Goal: Transaction & Acquisition: Purchase product/service

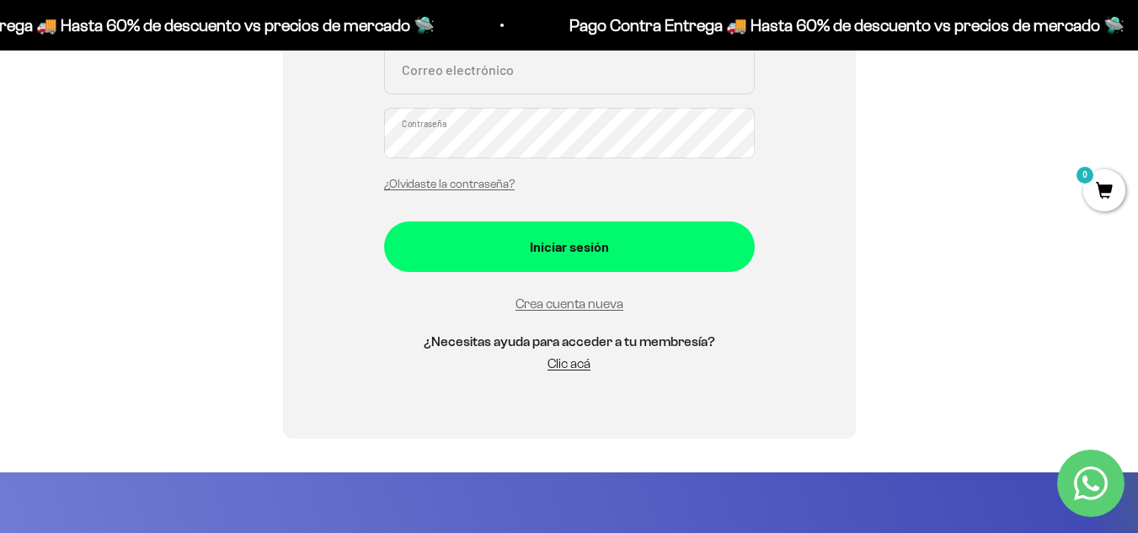
scroll to position [421, 0]
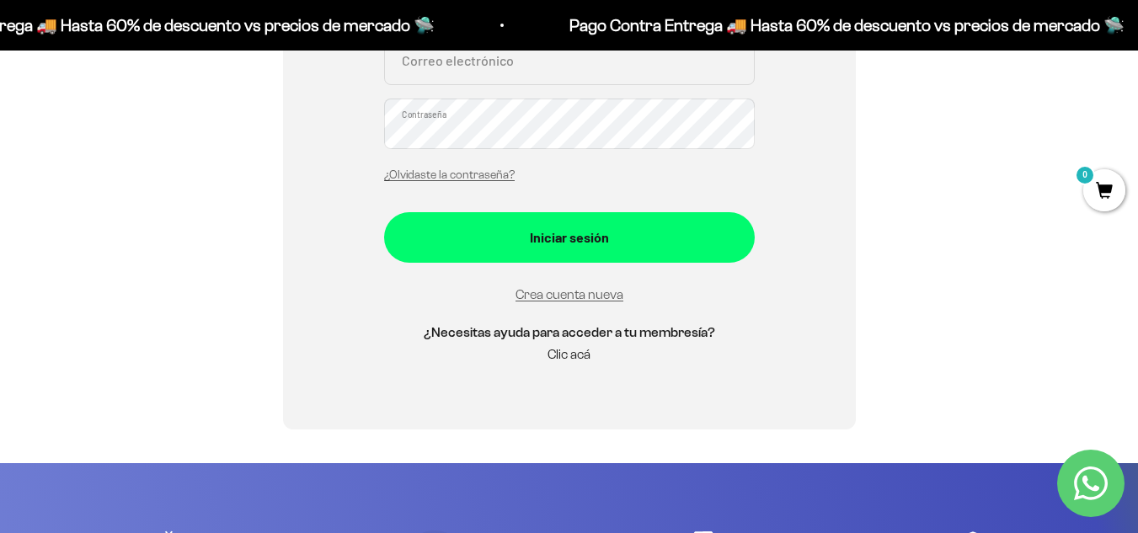
click at [570, 356] on link "Clic acá" at bounding box center [569, 354] width 43 height 14
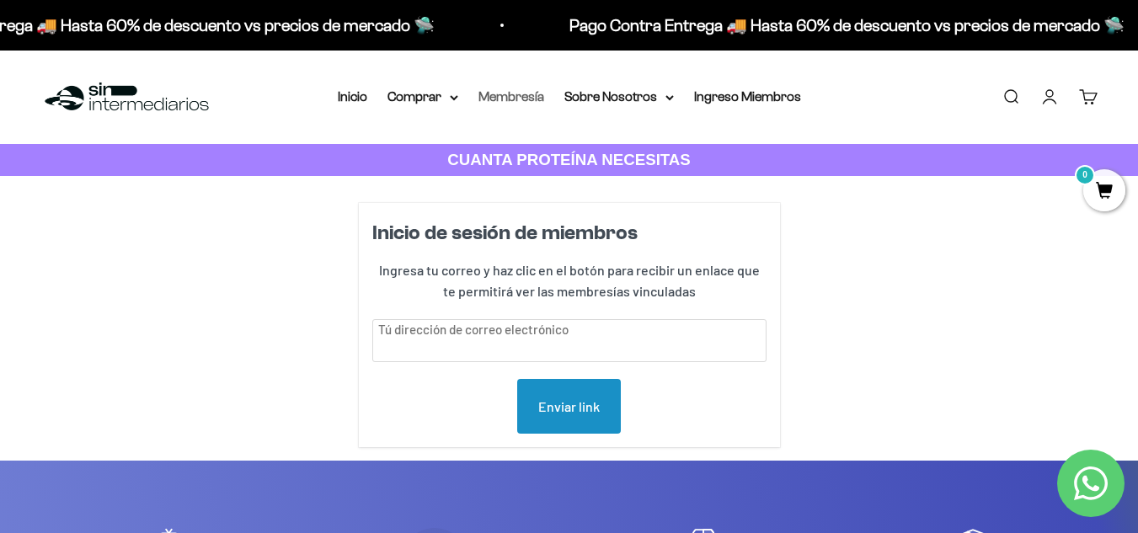
click at [530, 94] on link "Membresía" at bounding box center [512, 96] width 66 height 14
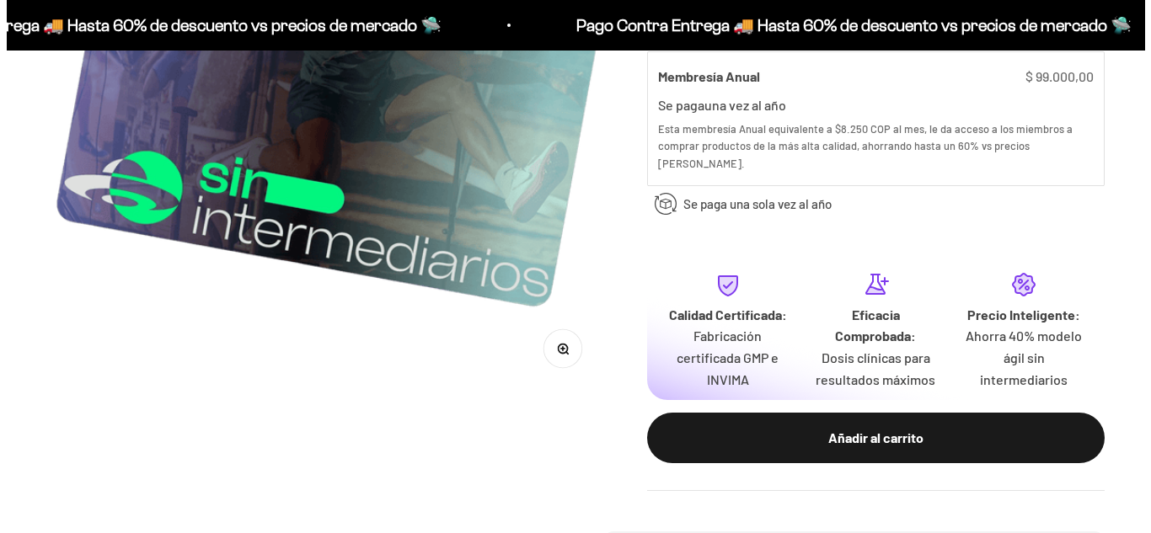
scroll to position [421, 0]
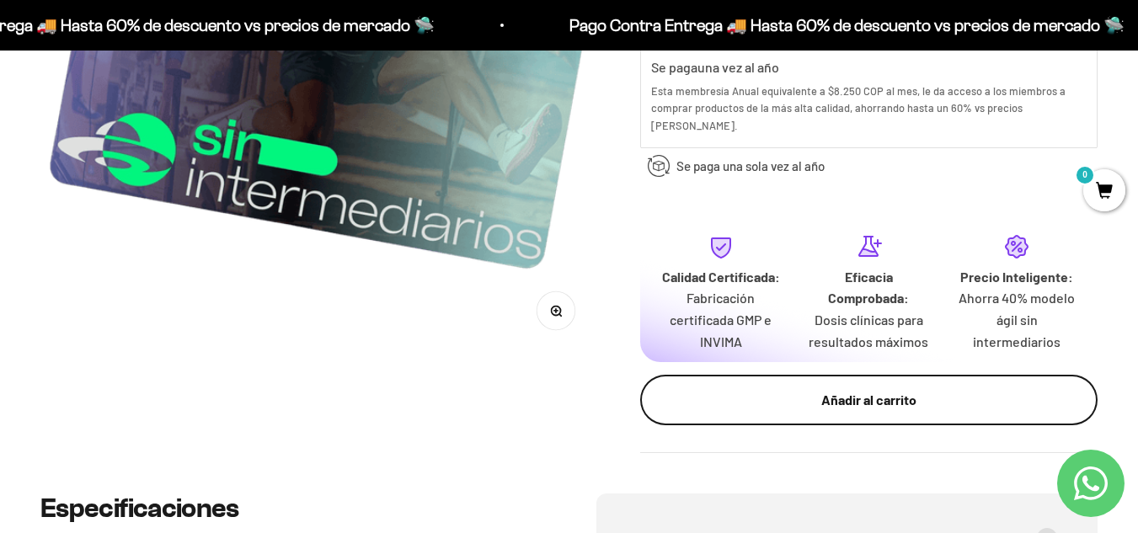
click at [855, 389] on div "Añadir al carrito" at bounding box center [869, 400] width 390 height 22
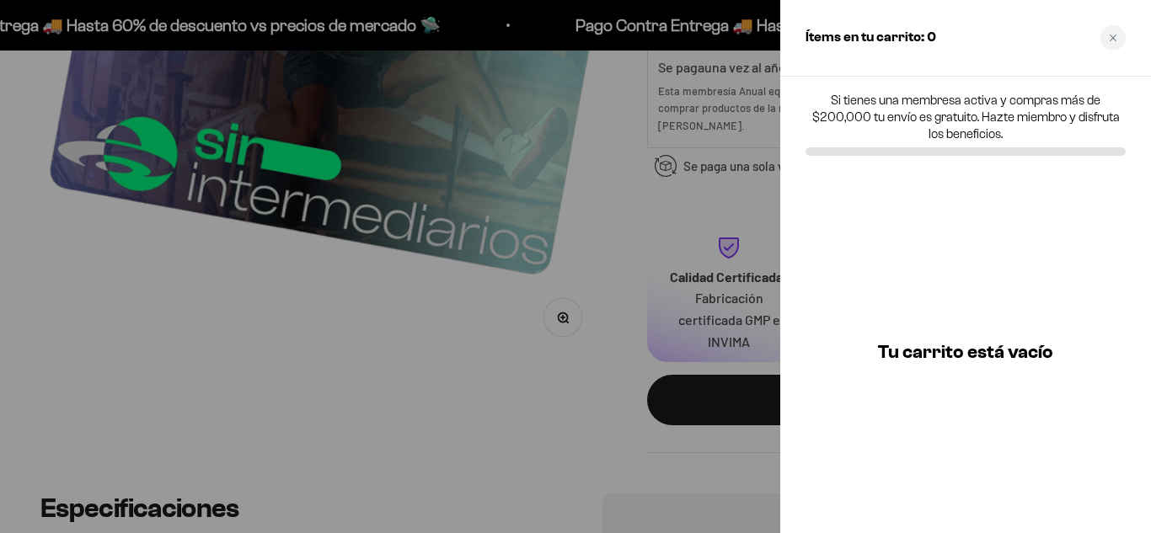
scroll to position [0, 0]
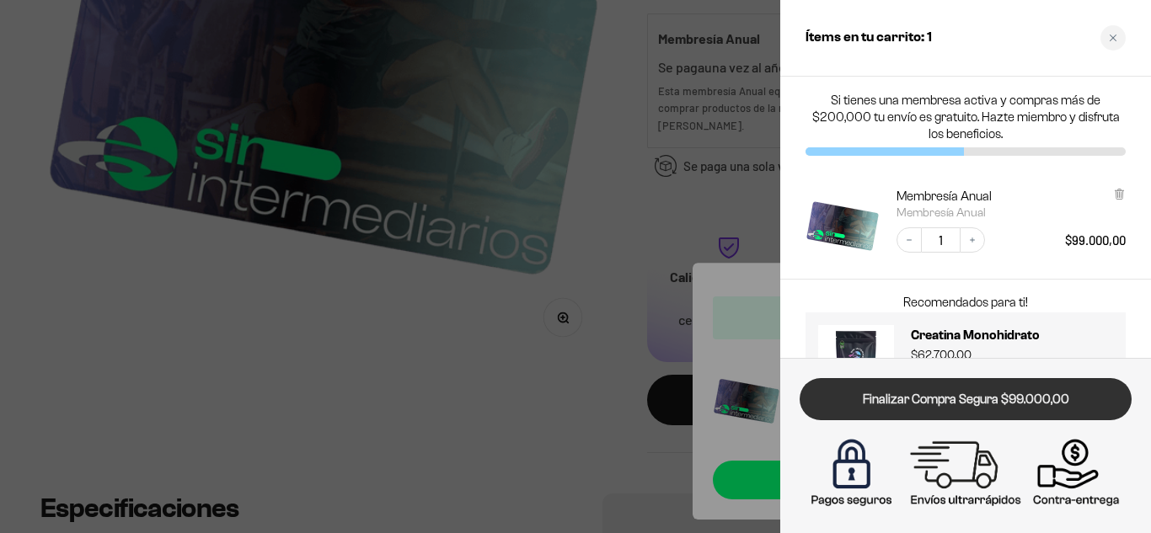
click at [963, 396] on link "Finalizar Compra Segura $99.000,00" at bounding box center [966, 399] width 332 height 43
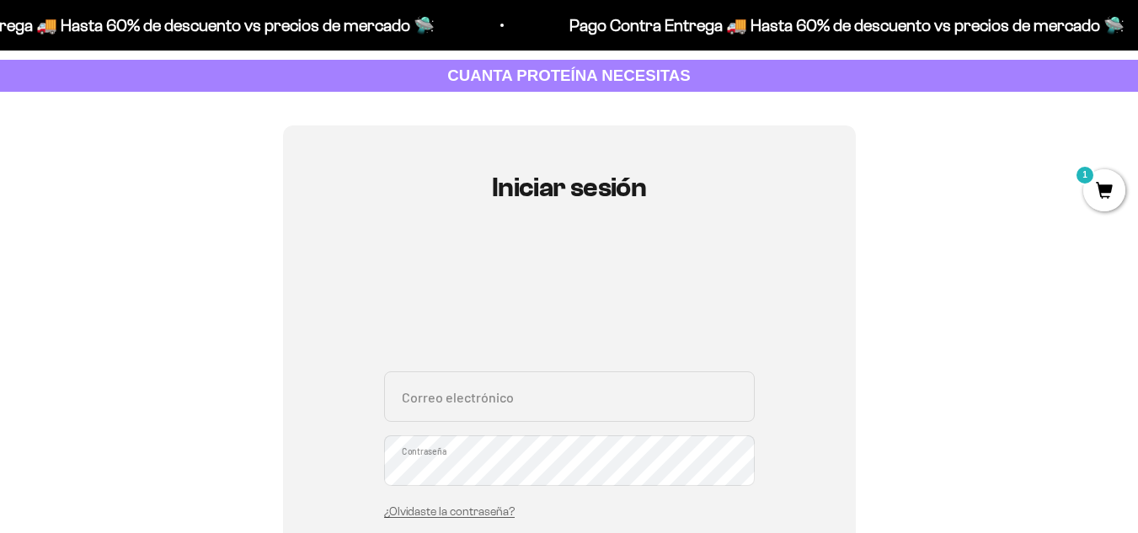
scroll to position [169, 0]
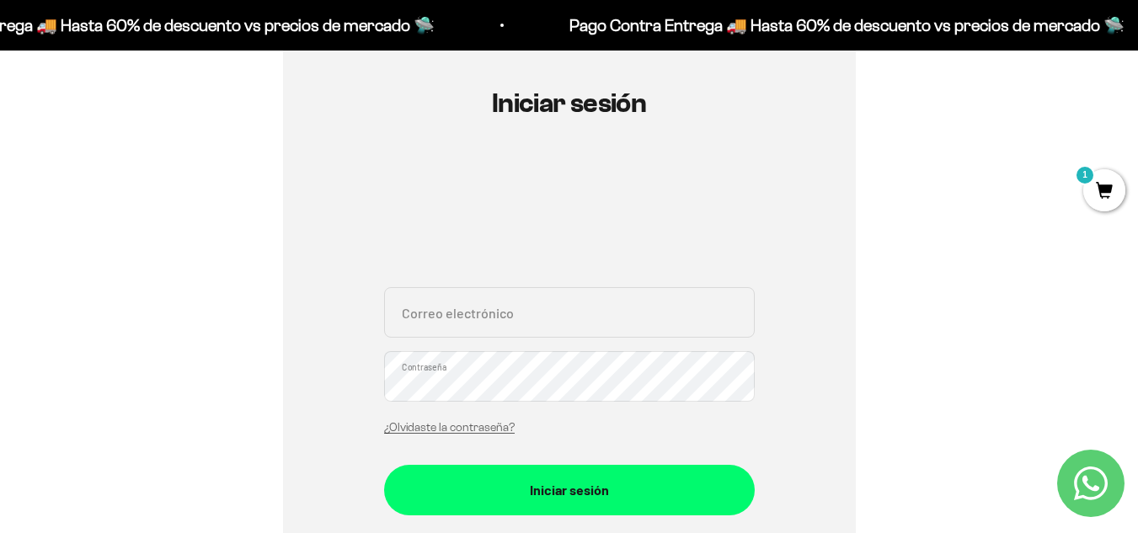
click at [511, 313] on input "Correo electrónico" at bounding box center [569, 312] width 371 height 51
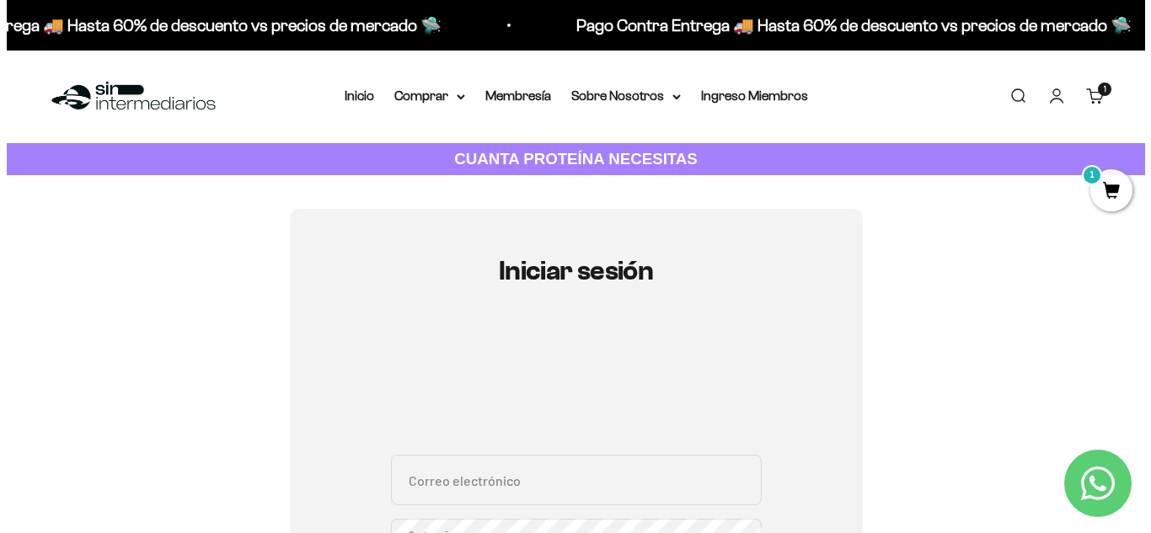
scroll to position [0, 0]
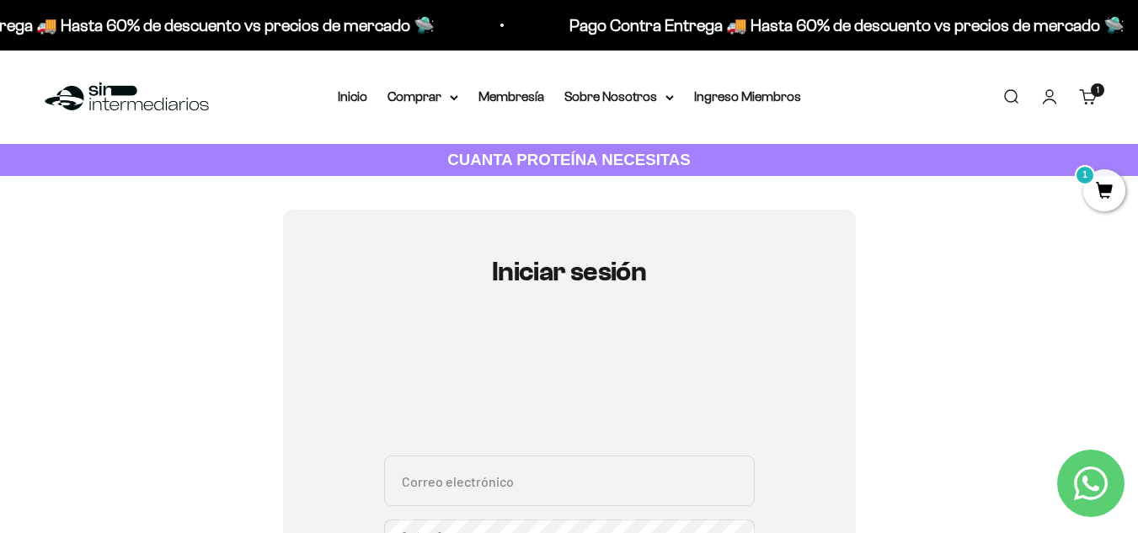
click at [1098, 95] on link "Carrito 1 artículo 1" at bounding box center [1088, 97] width 19 height 19
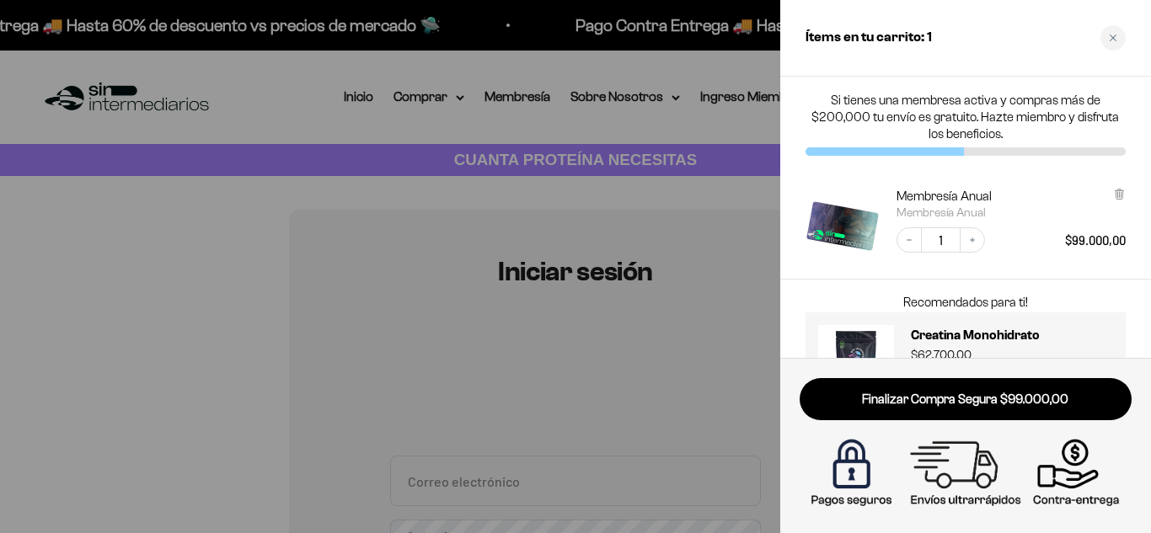
scroll to position [68, 0]
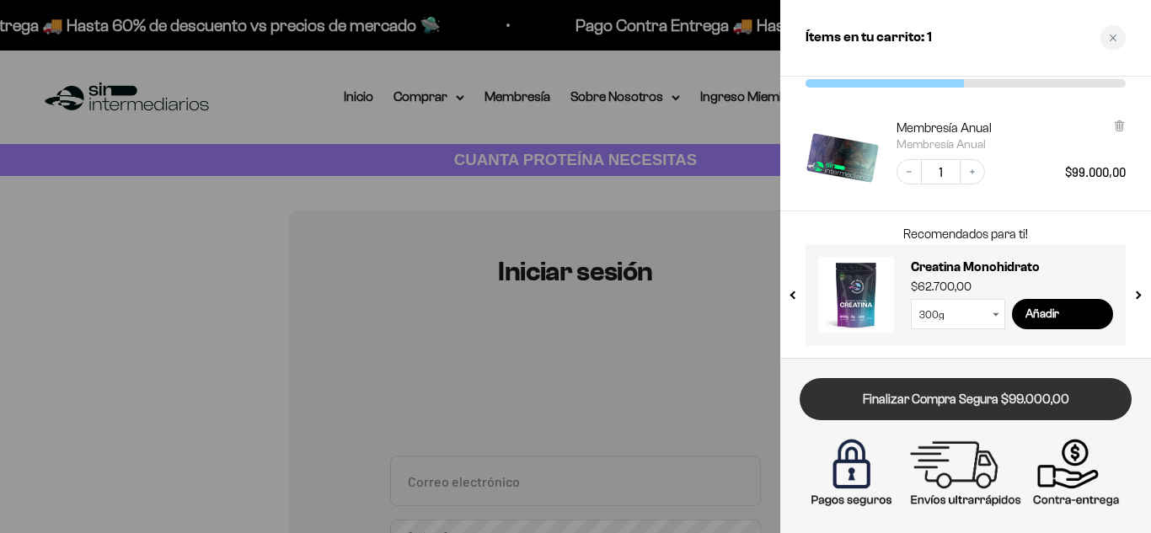
click at [979, 394] on link "Finalizar Compra Segura $99.000,00" at bounding box center [966, 399] width 332 height 43
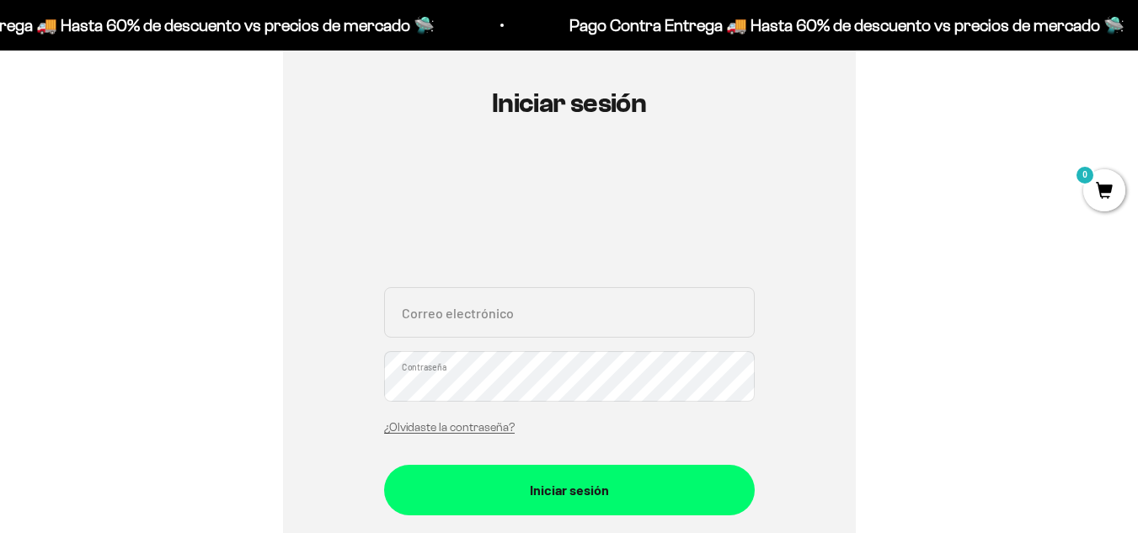
scroll to position [337, 0]
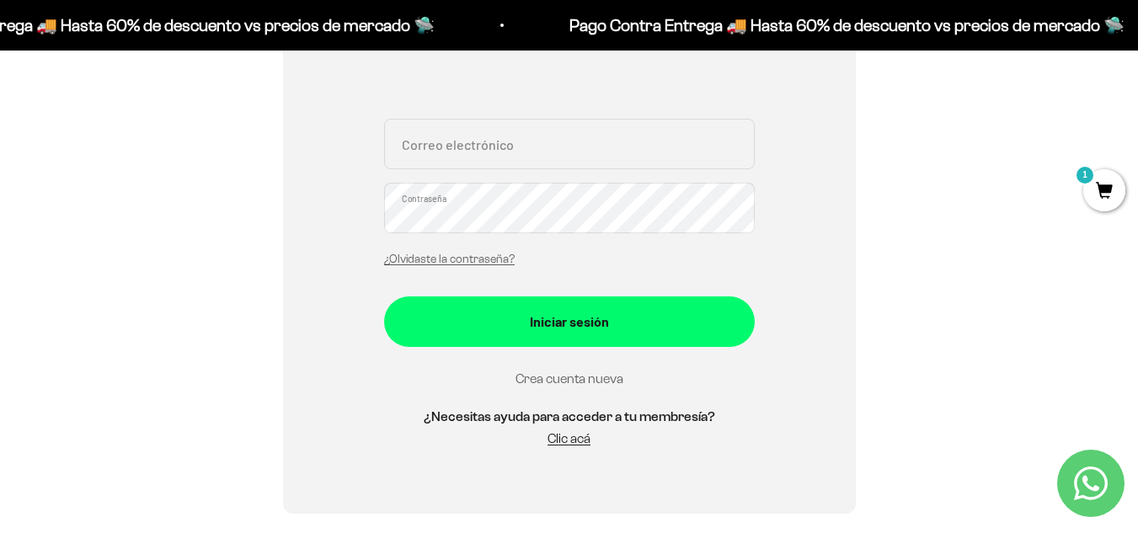
click at [560, 383] on link "Crea cuenta nueva" at bounding box center [570, 379] width 108 height 14
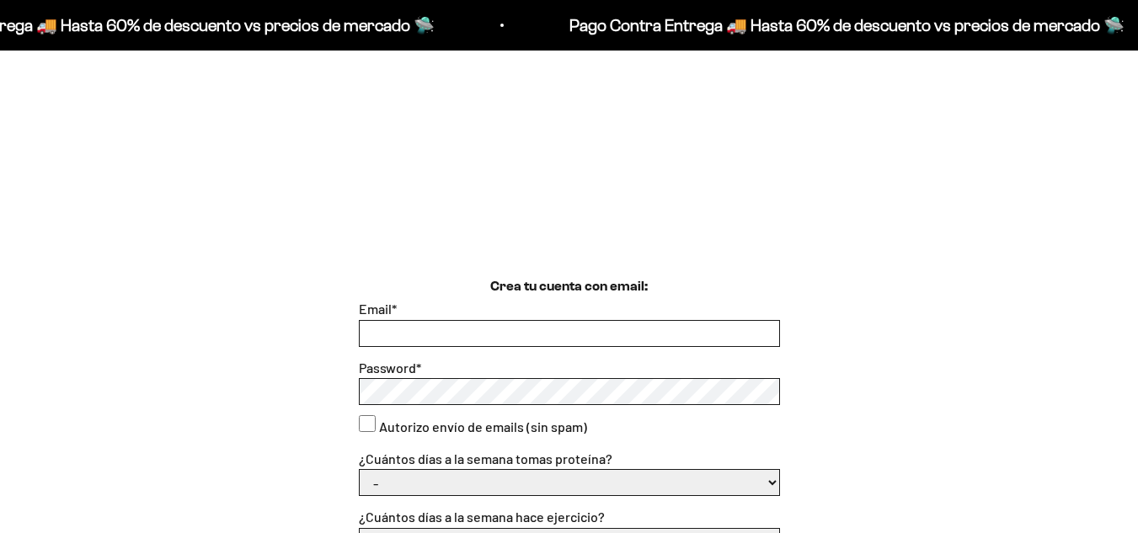
scroll to position [337, 0]
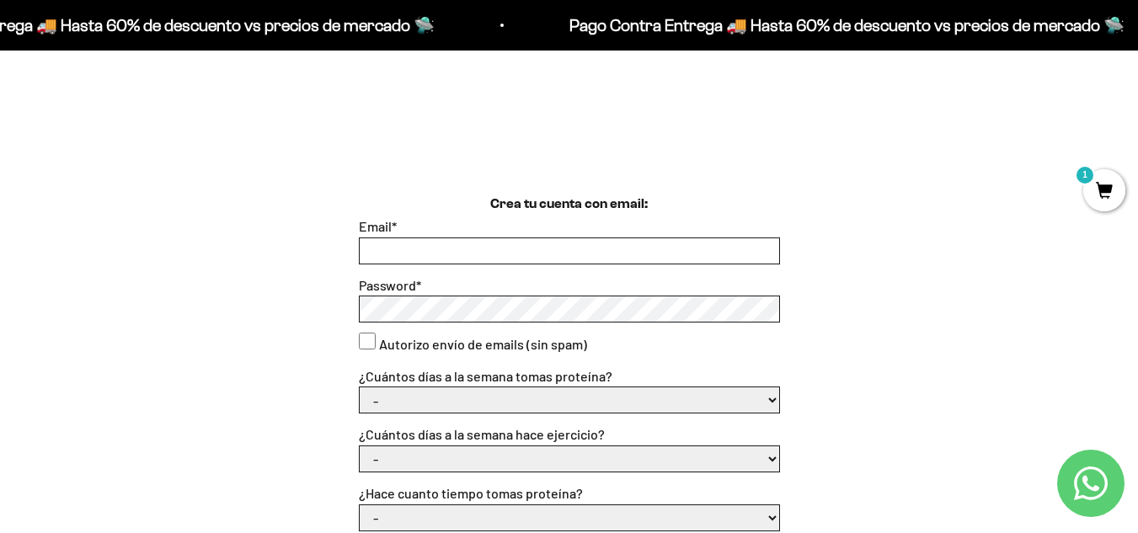
click at [553, 249] on input "Email *" at bounding box center [570, 250] width 420 height 25
type input "lucy.ospinapsico@gmail.com"
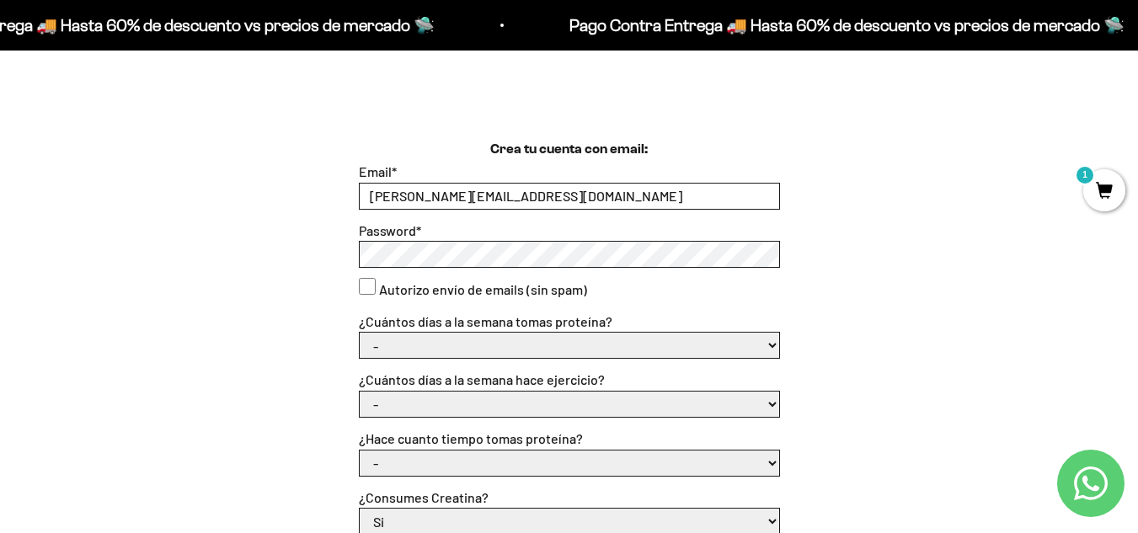
scroll to position [421, 0]
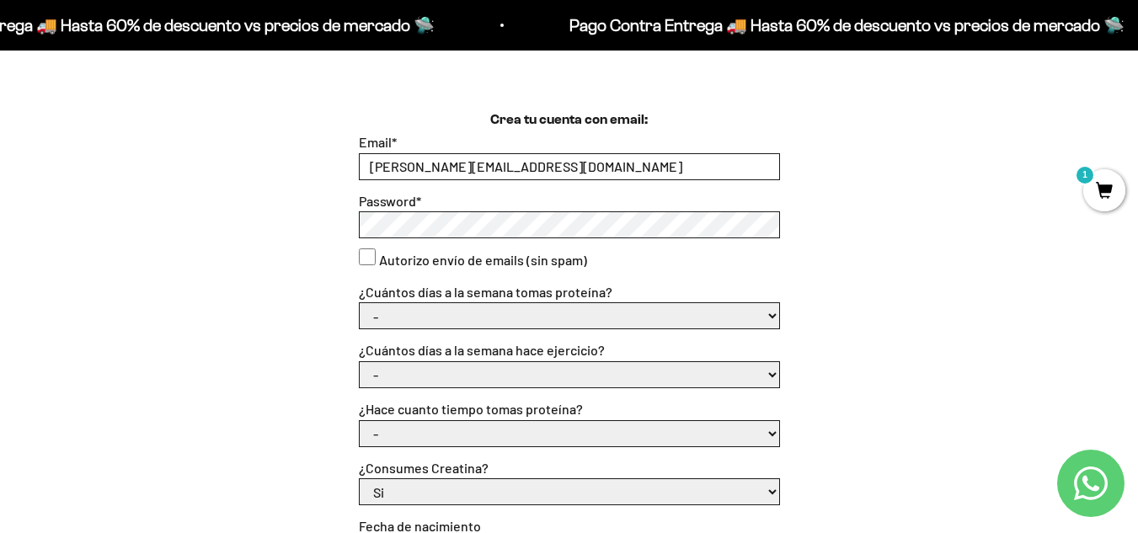
click at [359, 257] on consent"] "Autorizo envío de emails (sin spam)" at bounding box center [367, 257] width 17 height 17
checkbox consent"] "true"
click at [399, 316] on select "- 1 o 2 3 a 5 6 o 7" at bounding box center [570, 315] width 420 height 25
select select "3 a 5"
click at [360, 303] on select "- 1 o 2 3 a 5 6 o 7" at bounding box center [570, 315] width 420 height 25
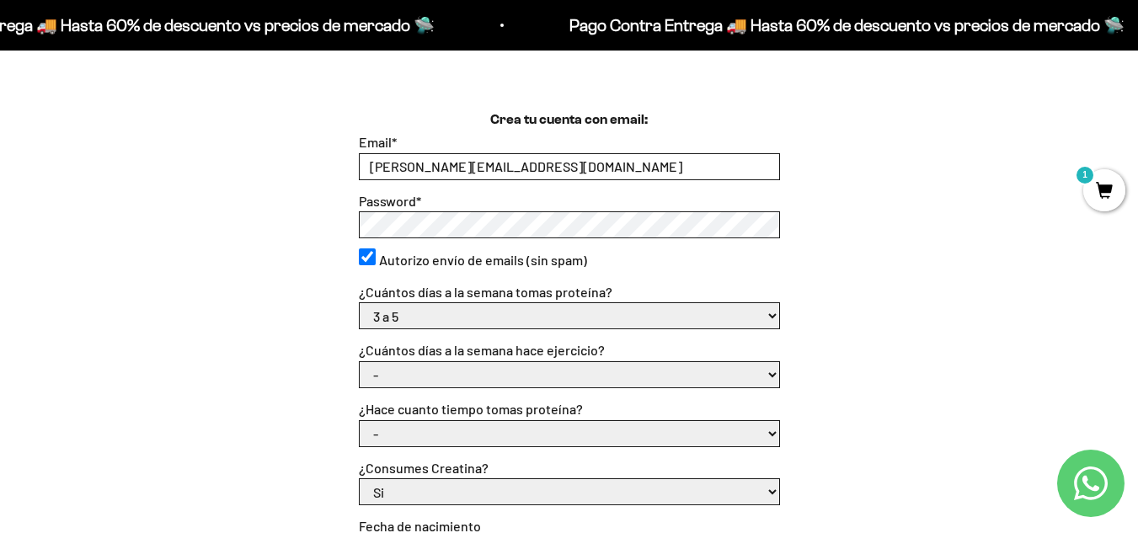
click at [395, 375] on select "- No hago 1 a 2 días 3 a 5 días 6 o 7 días" at bounding box center [570, 374] width 420 height 25
select select "3 a 5 días"
click at [360, 362] on select "- No hago 1 a 2 días 3 a 5 días 6 o 7 días" at bounding box center [570, 374] width 420 height 25
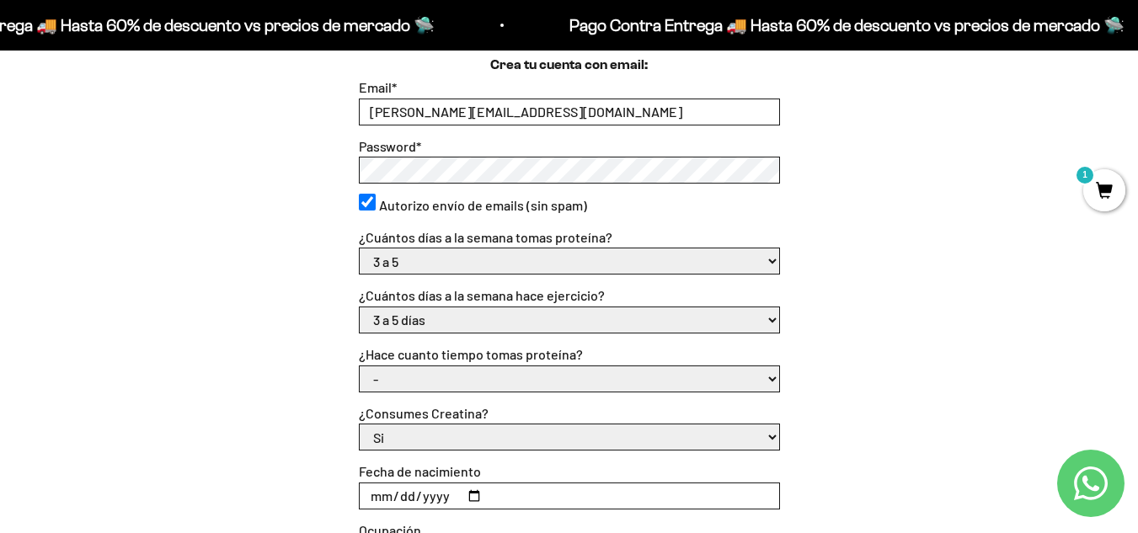
scroll to position [506, 0]
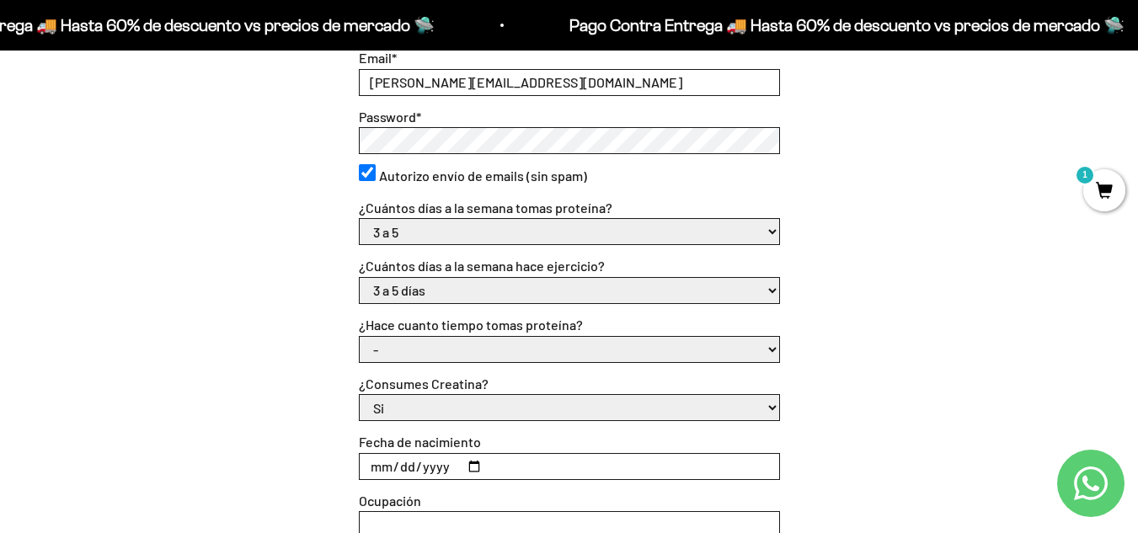
click at [425, 353] on select "- Apenas estoy empezando Menos de 6 meses Más de 6 meses Hace más de un año" at bounding box center [570, 349] width 420 height 25
select select "Menos de 6 meses"
click at [360, 337] on select "- Apenas estoy empezando Menos de 6 meses Más de 6 meses Hace más de un año" at bounding box center [570, 349] width 420 height 25
click at [413, 412] on select "Si No" at bounding box center [570, 407] width 420 height 25
click at [360, 395] on select "Si No" at bounding box center [570, 407] width 420 height 25
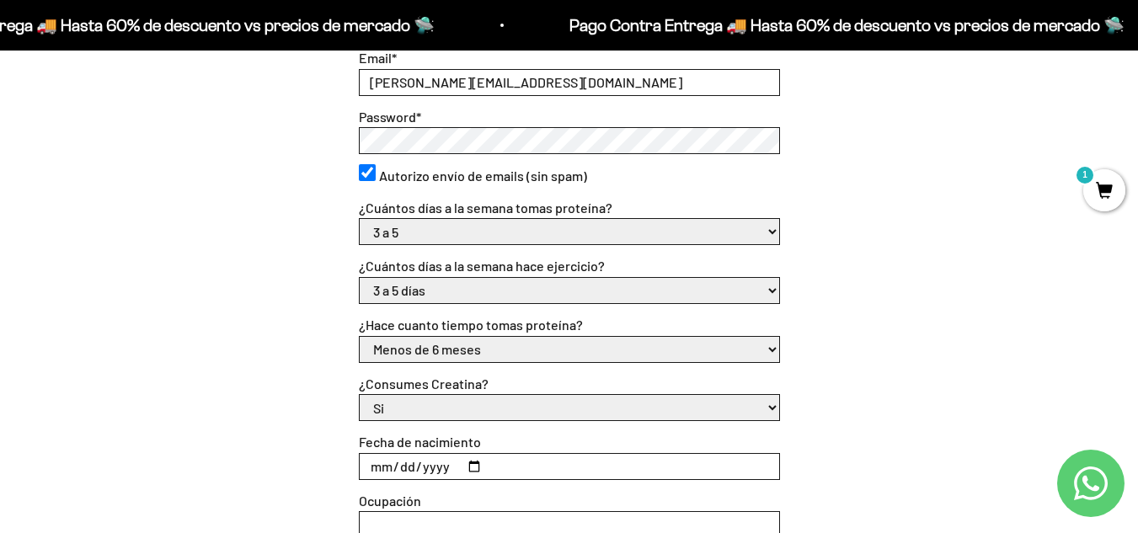
scroll to position [590, 0]
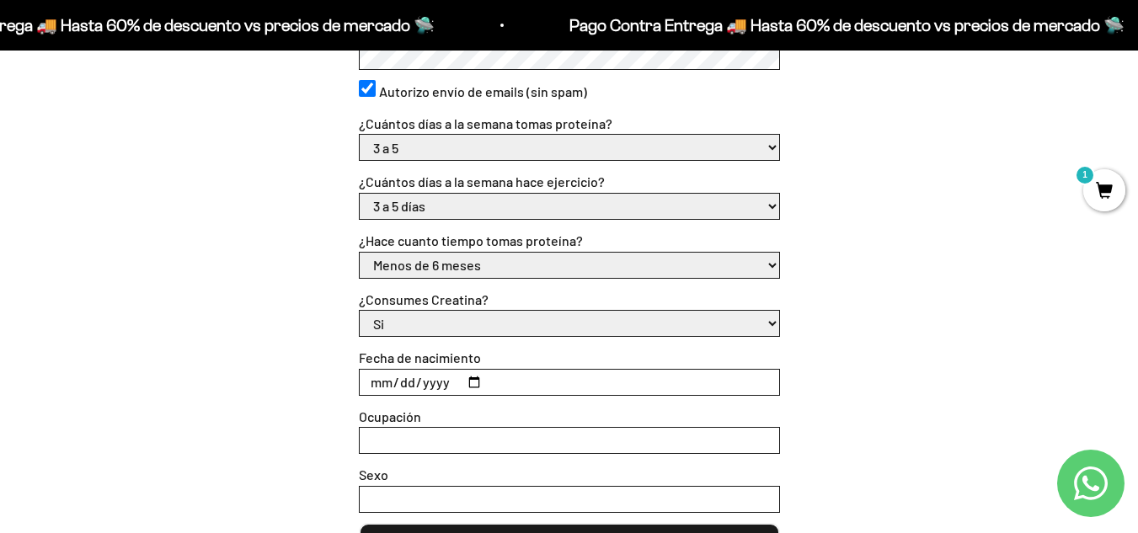
click at [383, 378] on input "Fecha de nacimiento" at bounding box center [570, 382] width 420 height 25
type input "1995-08-25"
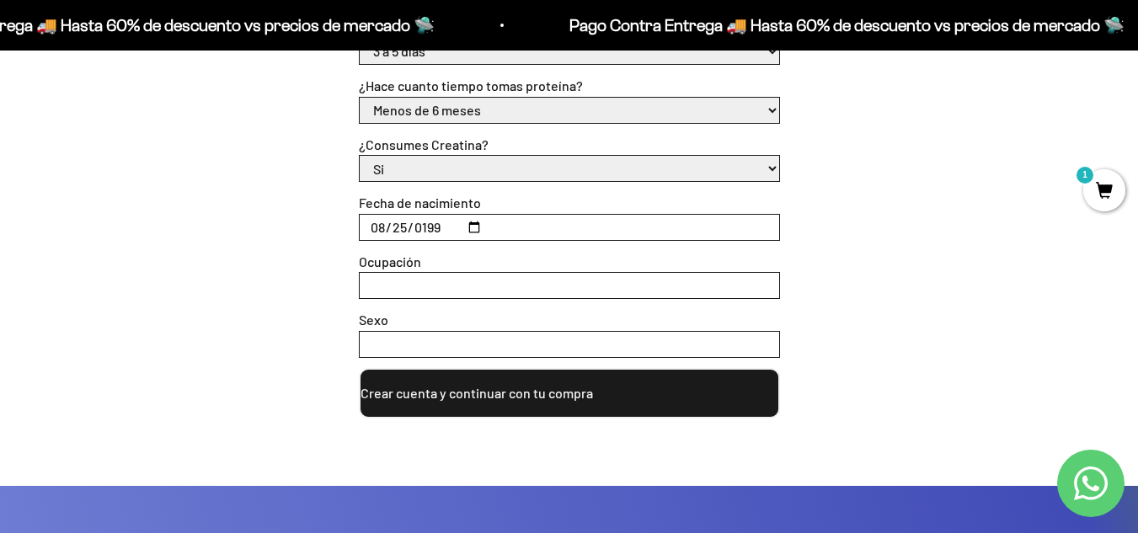
scroll to position [758, 0]
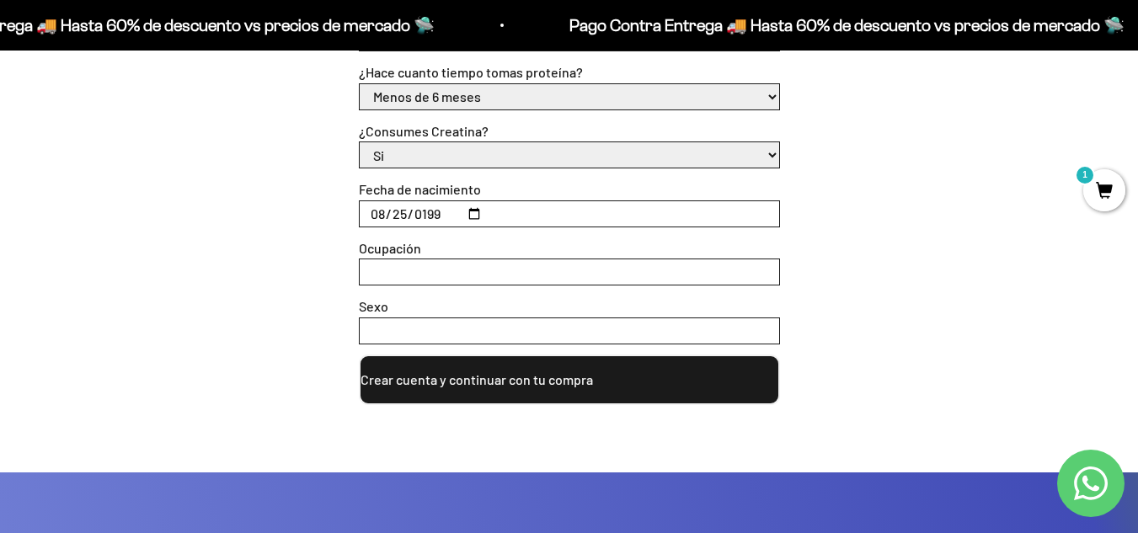
click at [466, 274] on input "Ocupación" at bounding box center [570, 272] width 420 height 25
type input "Psicóloga, deportista"
click at [439, 325] on input "Sexo" at bounding box center [570, 331] width 420 height 25
type input "femenino"
click at [498, 380] on button "Crear cuenta y continuar con tu compra" at bounding box center [569, 380] width 421 height 51
